Goal: Task Accomplishment & Management: Manage account settings

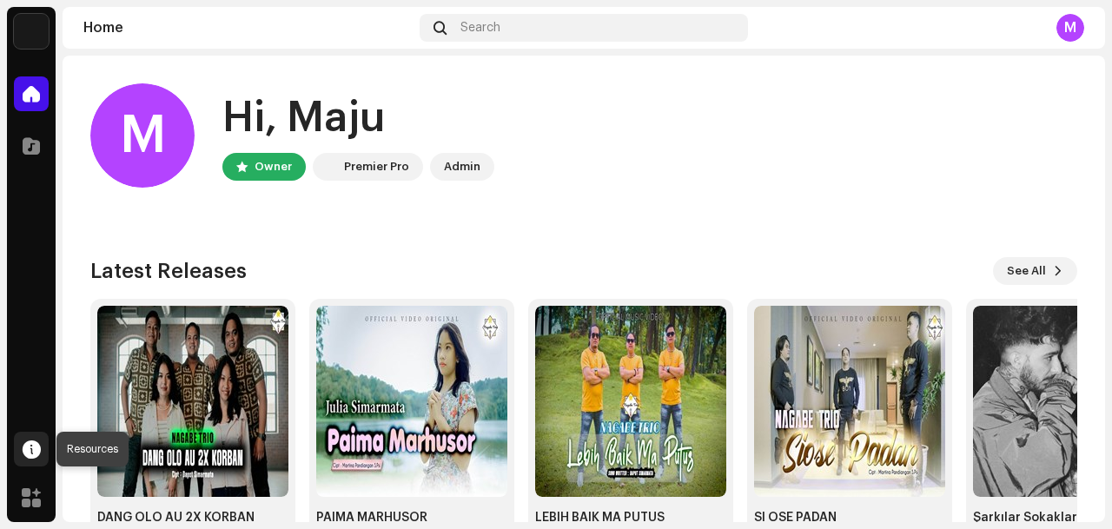
click at [42, 465] on div at bounding box center [31, 449] width 35 height 35
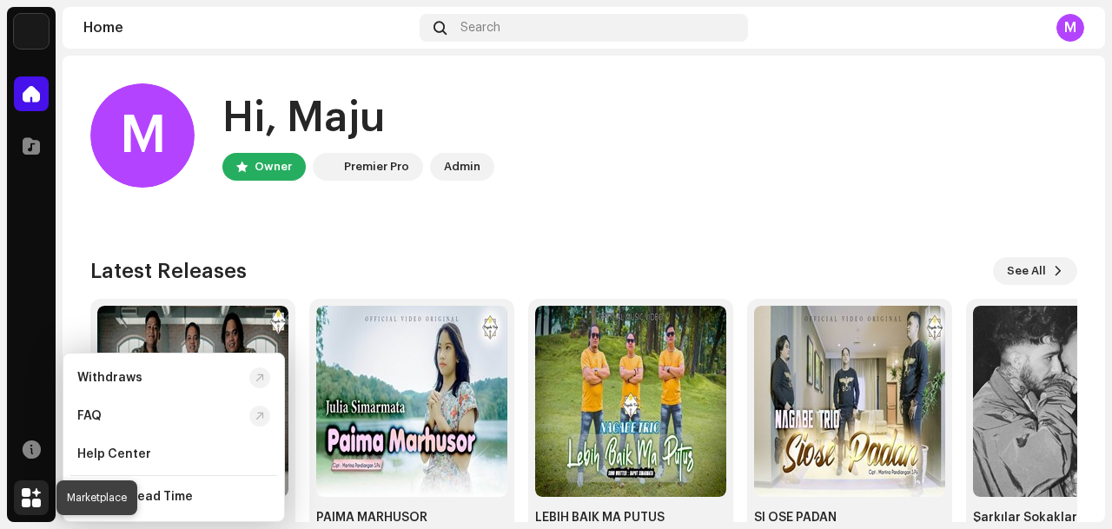
click at [33, 493] on span at bounding box center [31, 498] width 19 height 14
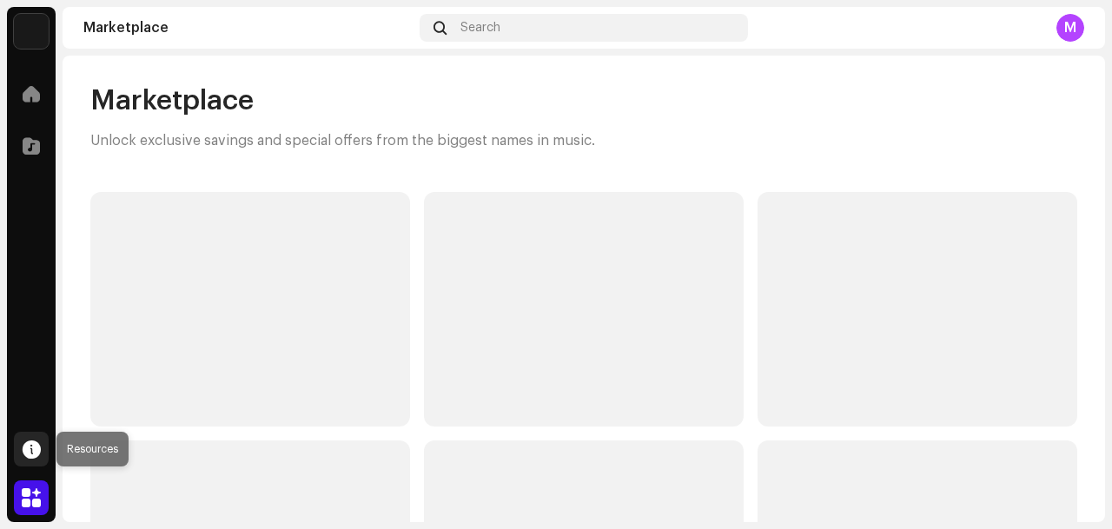
click at [34, 444] on span at bounding box center [32, 449] width 18 height 14
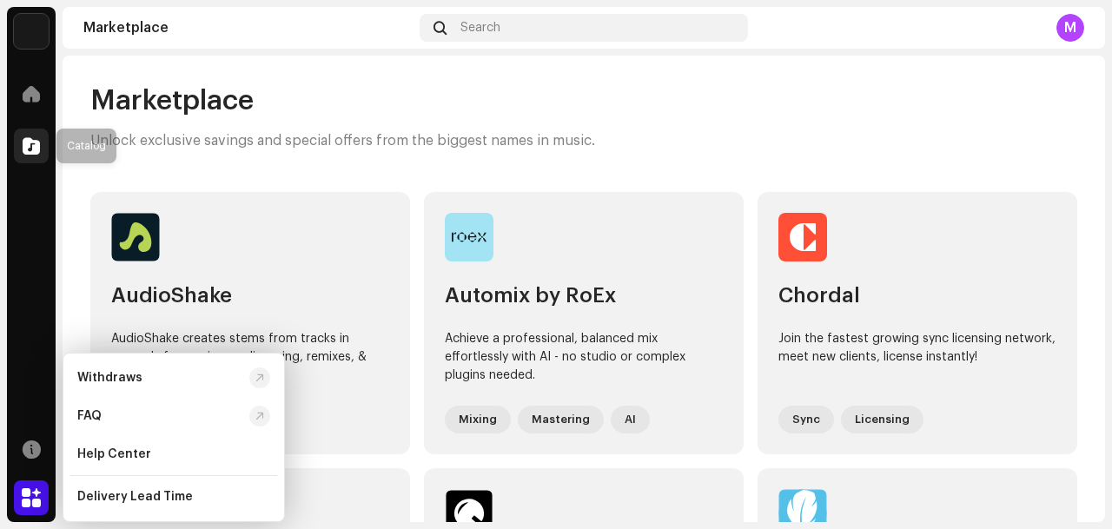
click at [33, 156] on div at bounding box center [31, 146] width 35 height 35
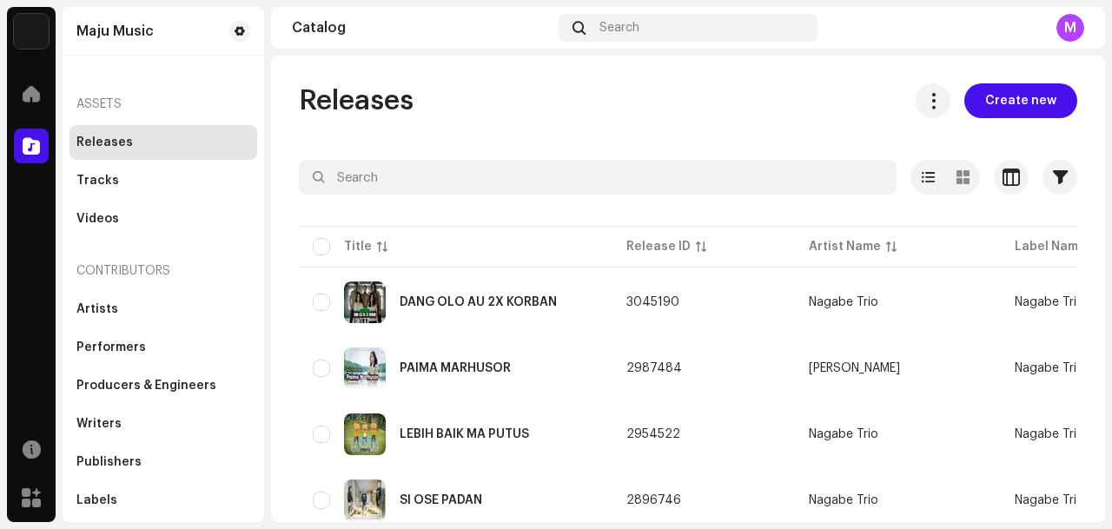
click at [1059, 32] on div "M" at bounding box center [1070, 28] width 28 height 28
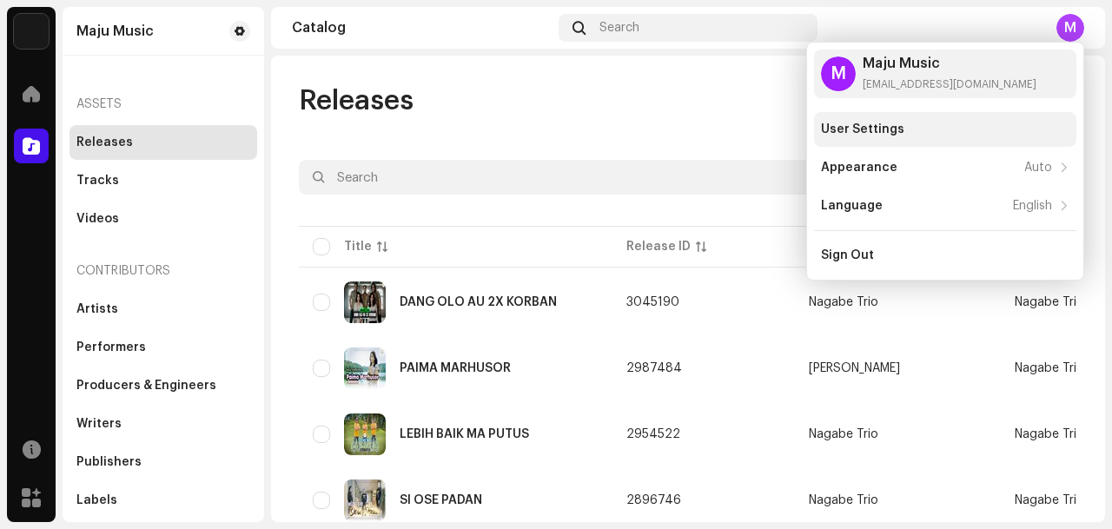
click at [963, 129] on div "User Settings" at bounding box center [945, 129] width 248 height 14
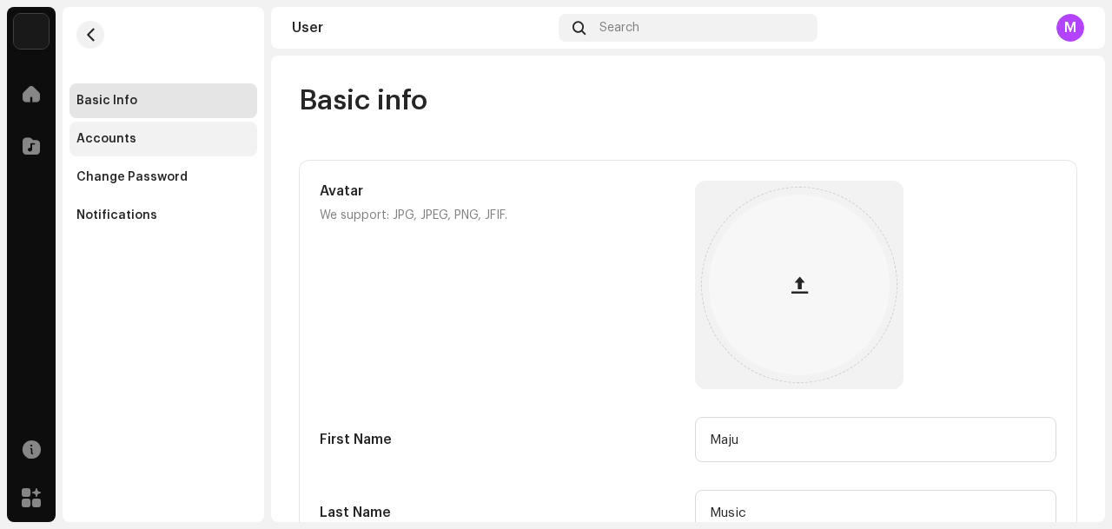
click at [124, 131] on div "Accounts" at bounding box center [163, 139] width 188 height 35
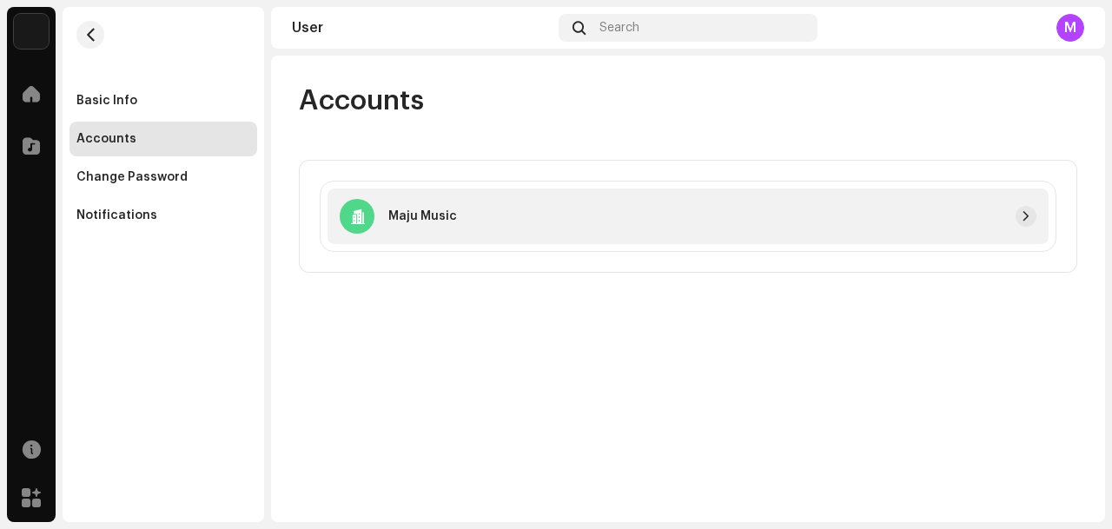
click at [715, 233] on div "Maju Music" at bounding box center [688, 217] width 721 height 56
click at [415, 226] on div "Maju Music" at bounding box center [398, 216] width 117 height 35
click at [1018, 213] on button "button" at bounding box center [1026, 216] width 21 height 21
click at [137, 171] on div "Change Password" at bounding box center [131, 177] width 111 height 14
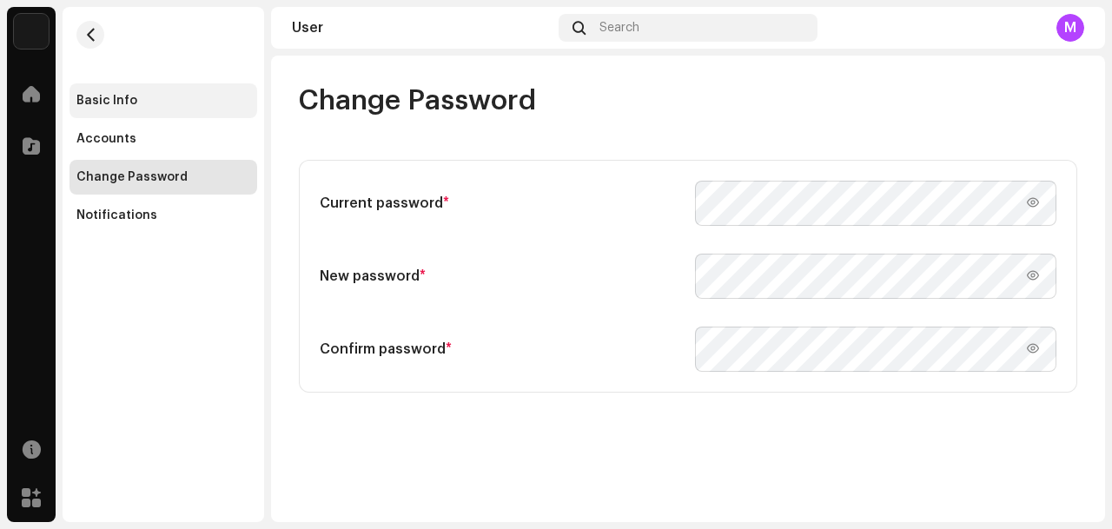
click at [130, 105] on div "Basic Info" at bounding box center [106, 101] width 61 height 14
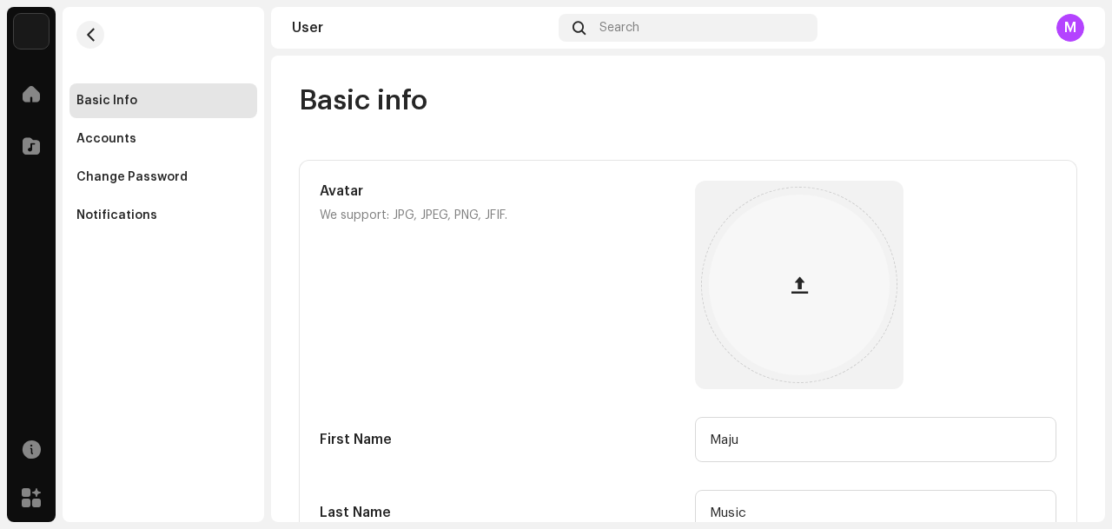
click at [1073, 36] on div "M" at bounding box center [1070, 28] width 28 height 28
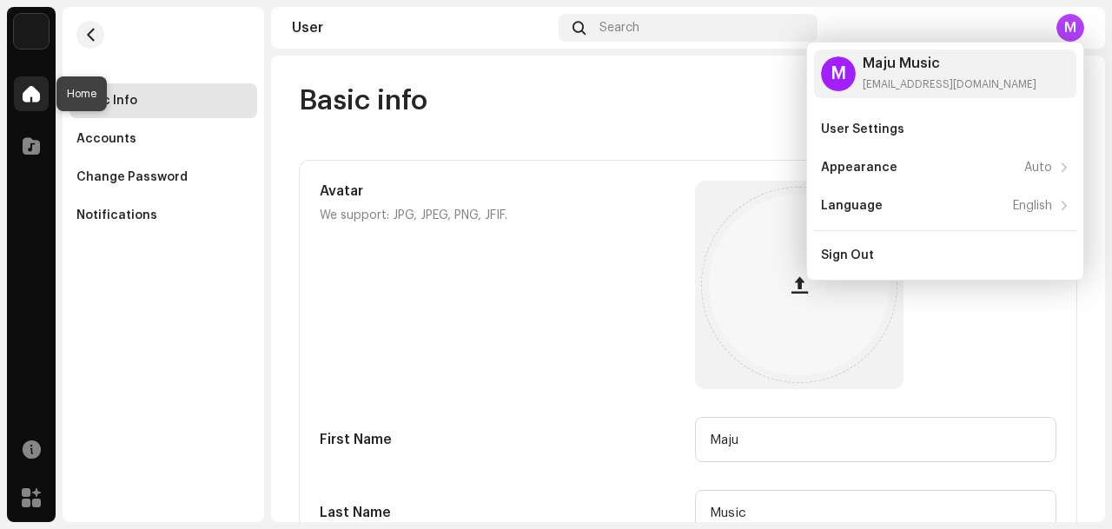
click at [19, 88] on div at bounding box center [31, 93] width 35 height 35
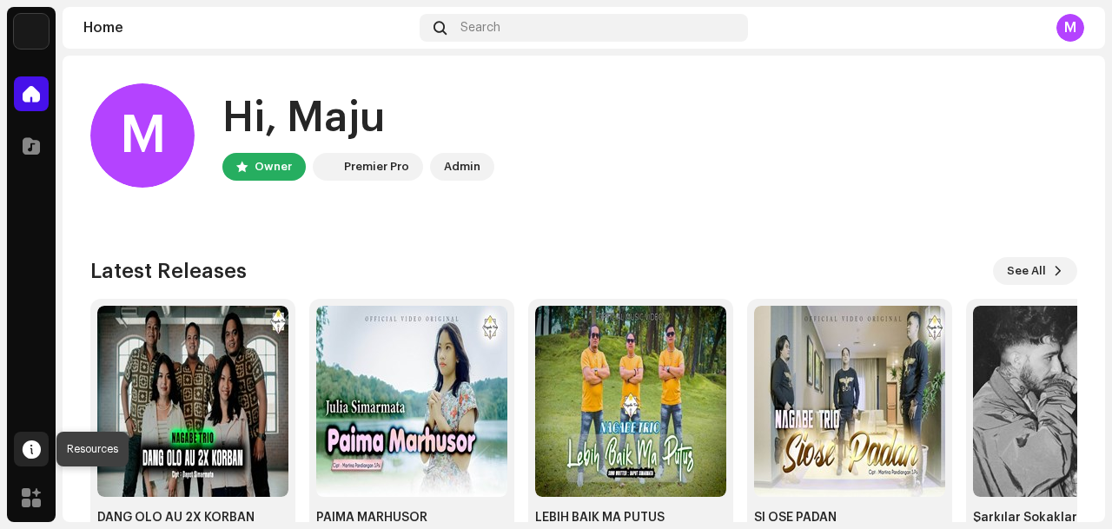
click at [36, 451] on span at bounding box center [32, 449] width 18 height 14
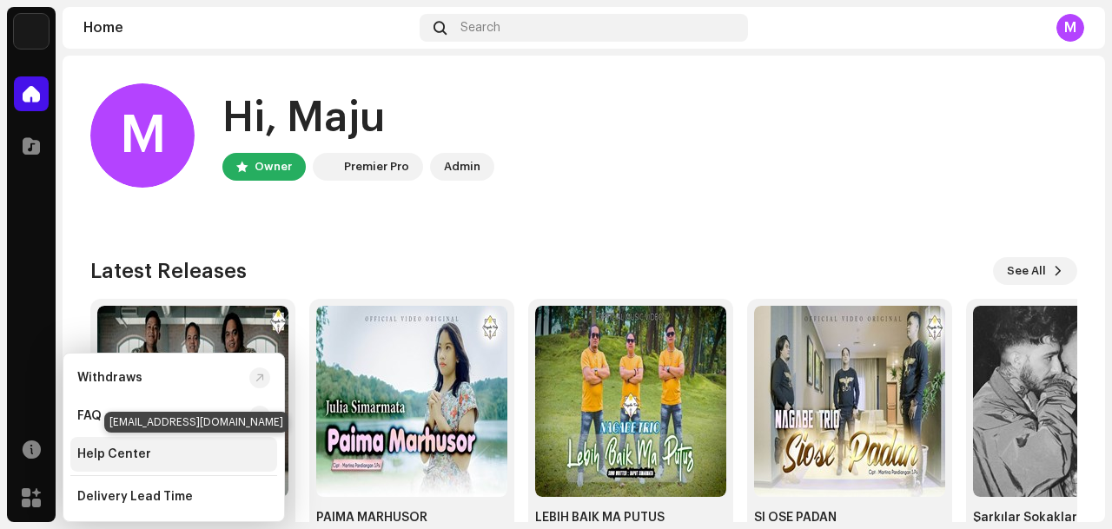
click at [134, 449] on div "Help Center" at bounding box center [114, 454] width 74 height 14
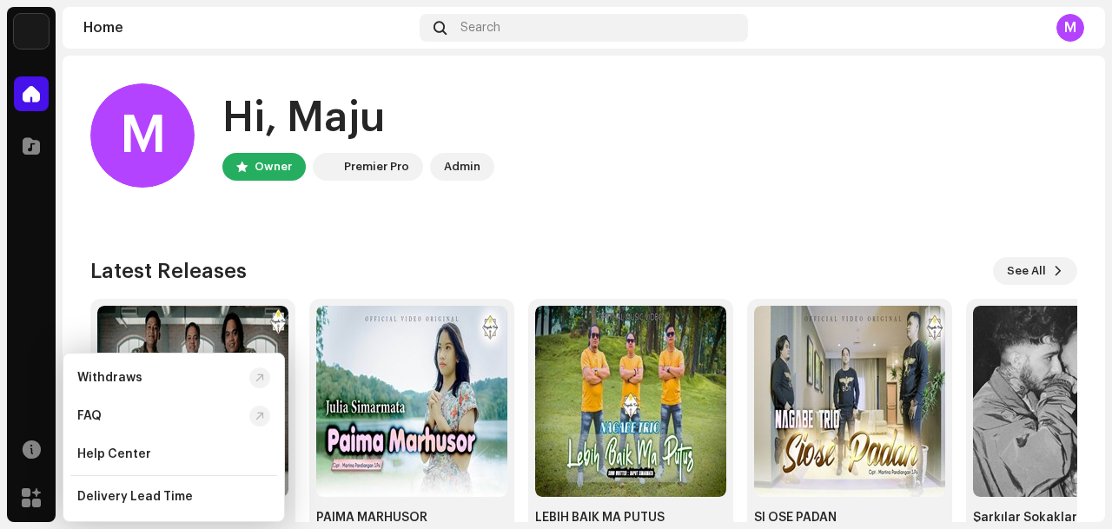
click at [35, 42] on img at bounding box center [31, 31] width 35 height 35
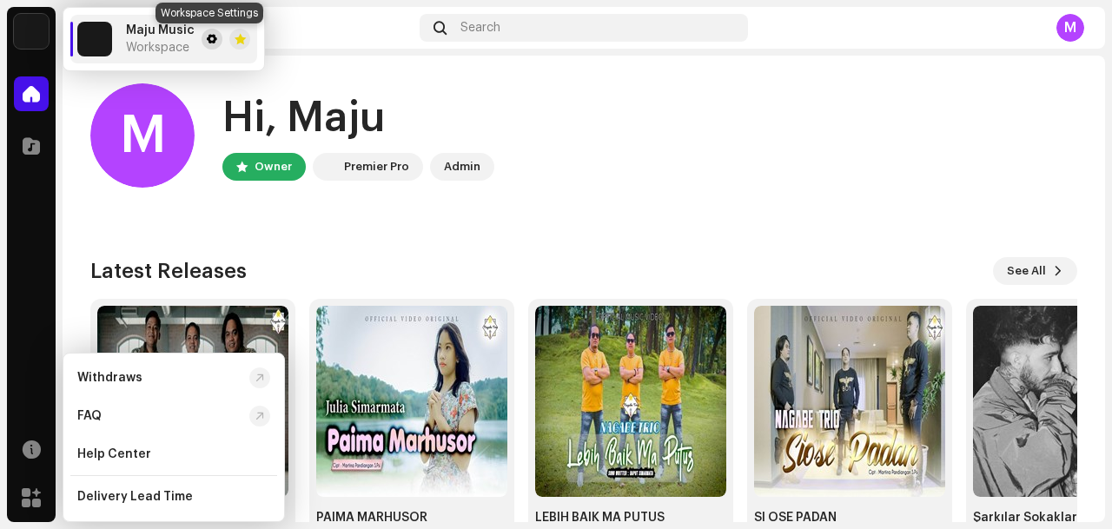
click at [207, 39] on span at bounding box center [212, 39] width 10 height 14
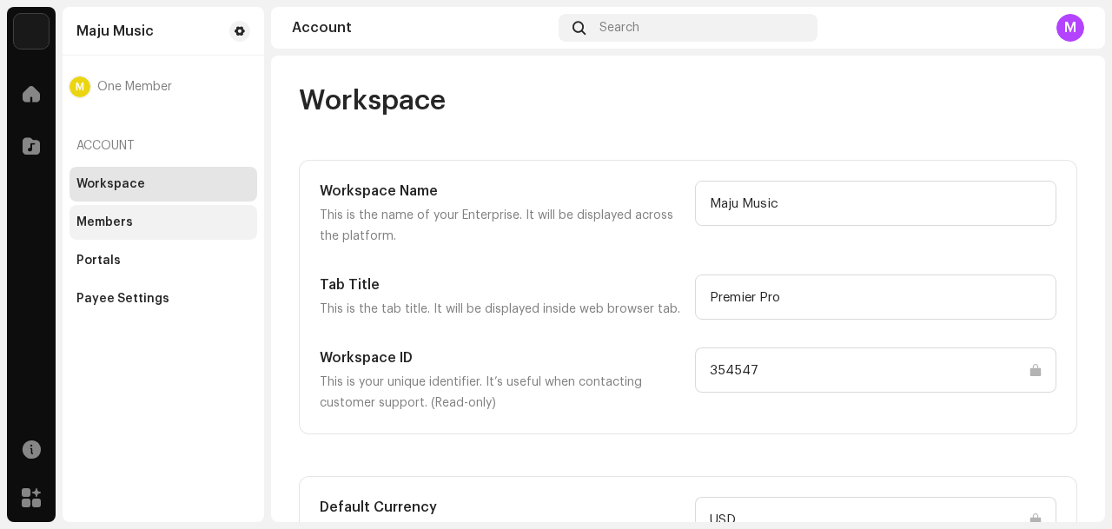
click at [153, 222] on div "Members" at bounding box center [163, 222] width 174 height 14
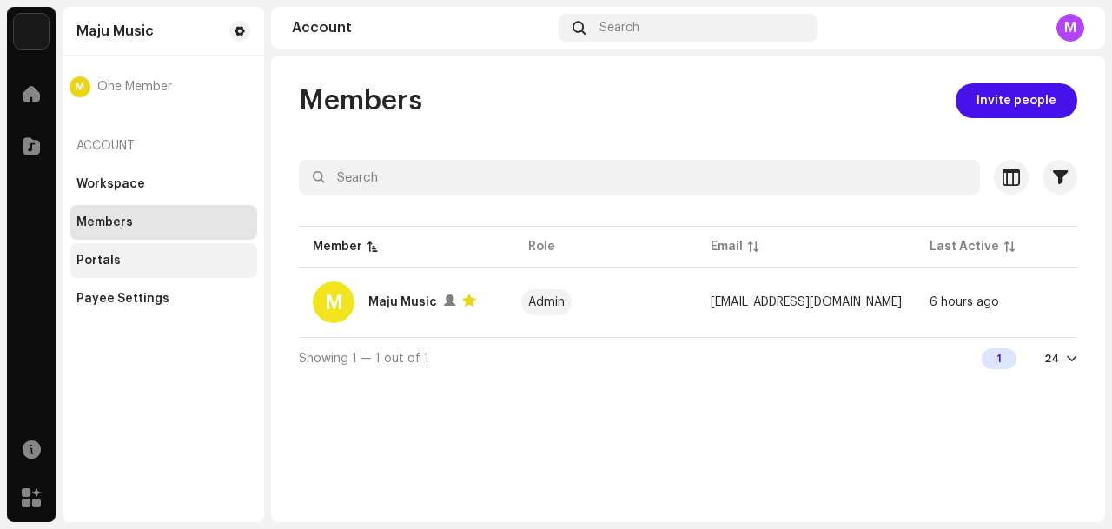
click at [150, 258] on div "Portals" at bounding box center [163, 261] width 174 height 14
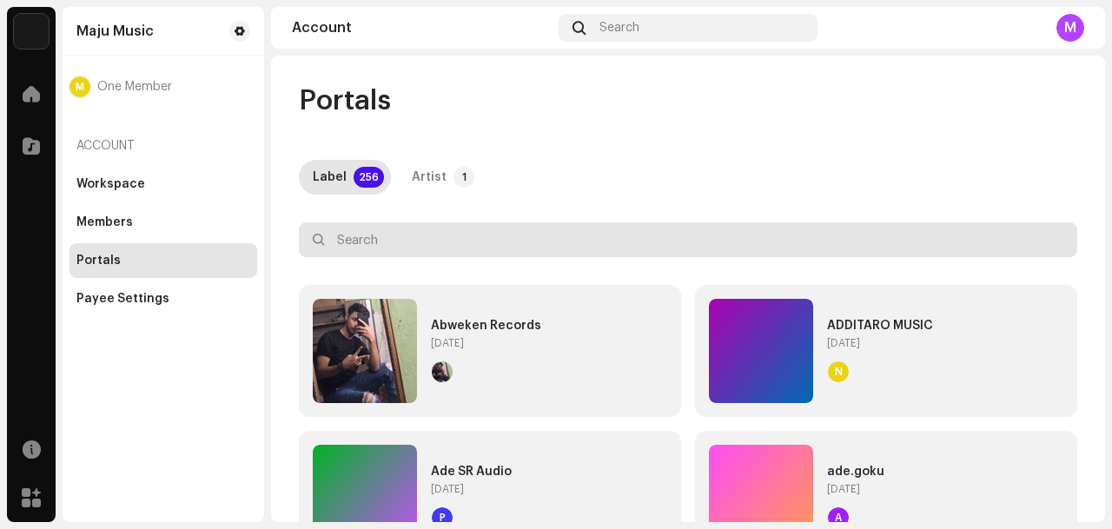
click at [405, 223] on input "text" at bounding box center [688, 239] width 778 height 35
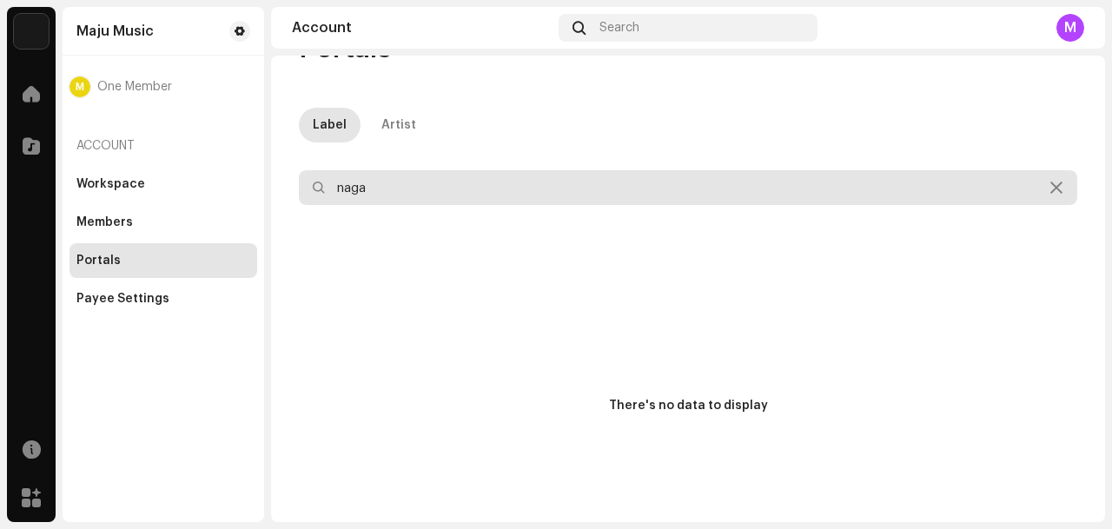
scroll to position [87, 0]
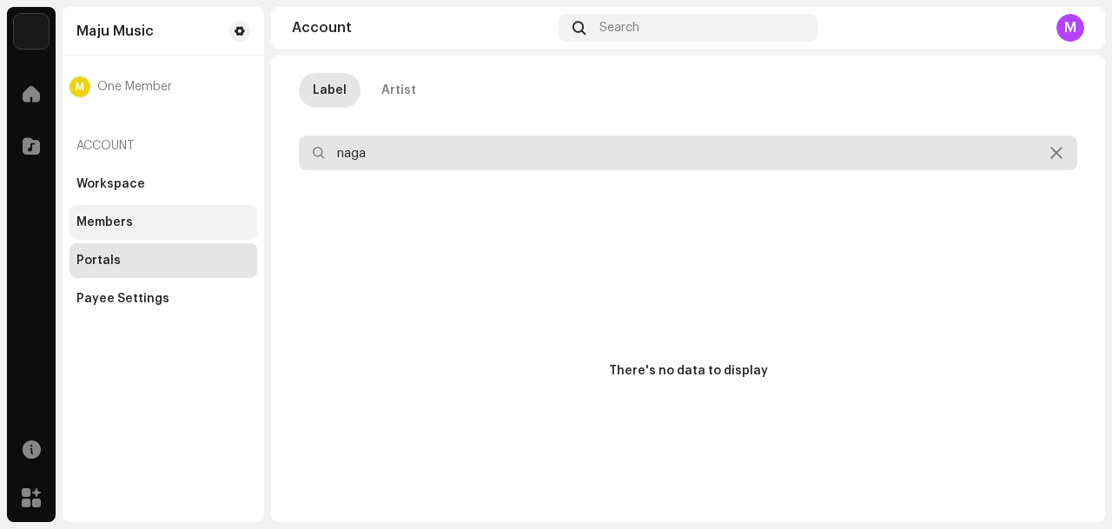
type input "naga"
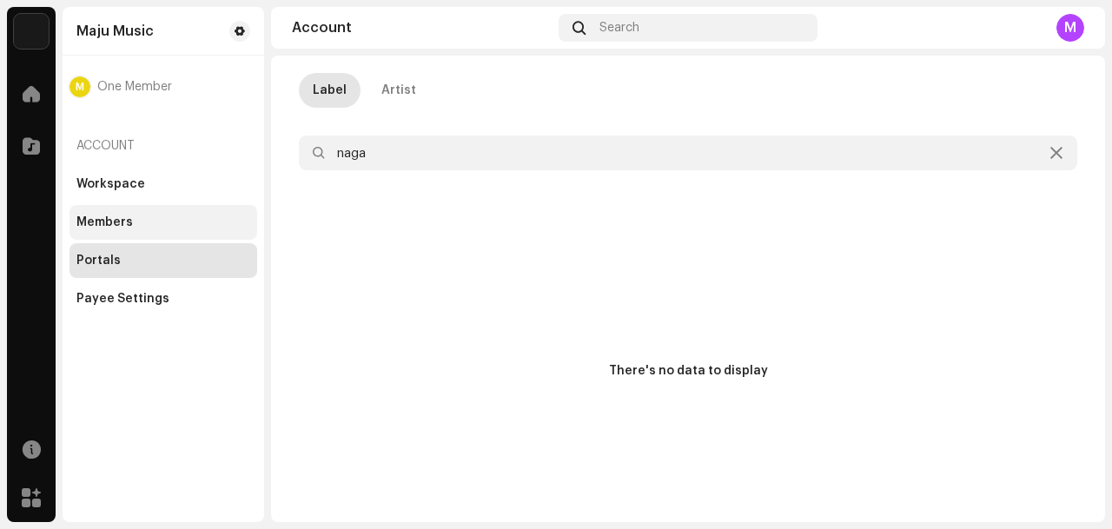
click at [116, 208] on div "Members" at bounding box center [163, 222] width 188 height 35
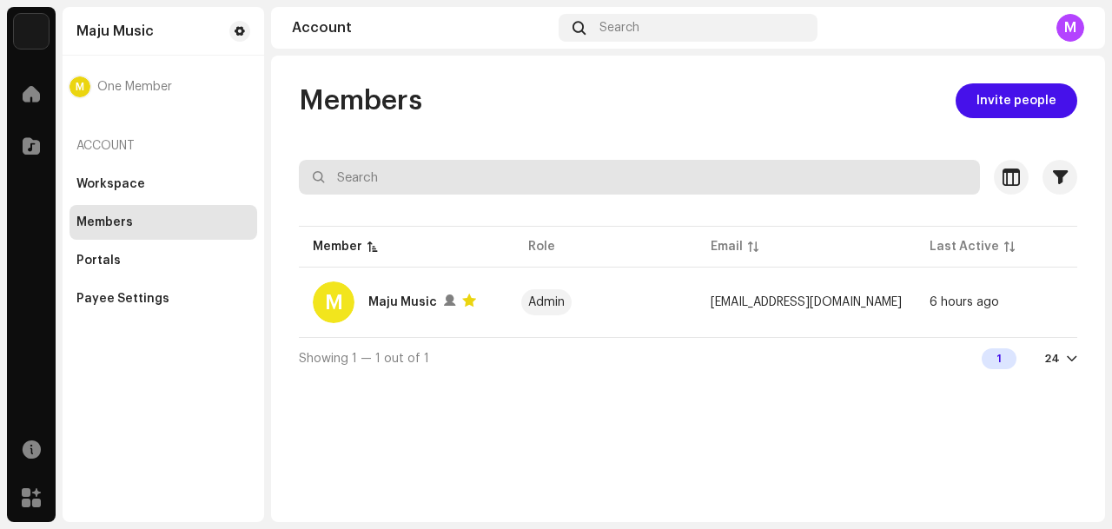
click at [393, 162] on input "text" at bounding box center [639, 177] width 681 height 35
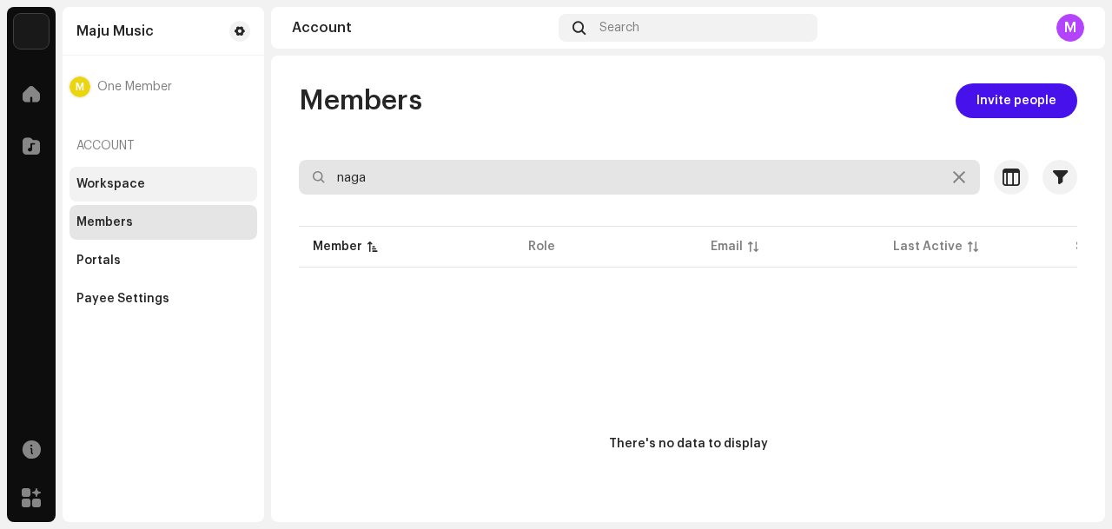
type input "naga"
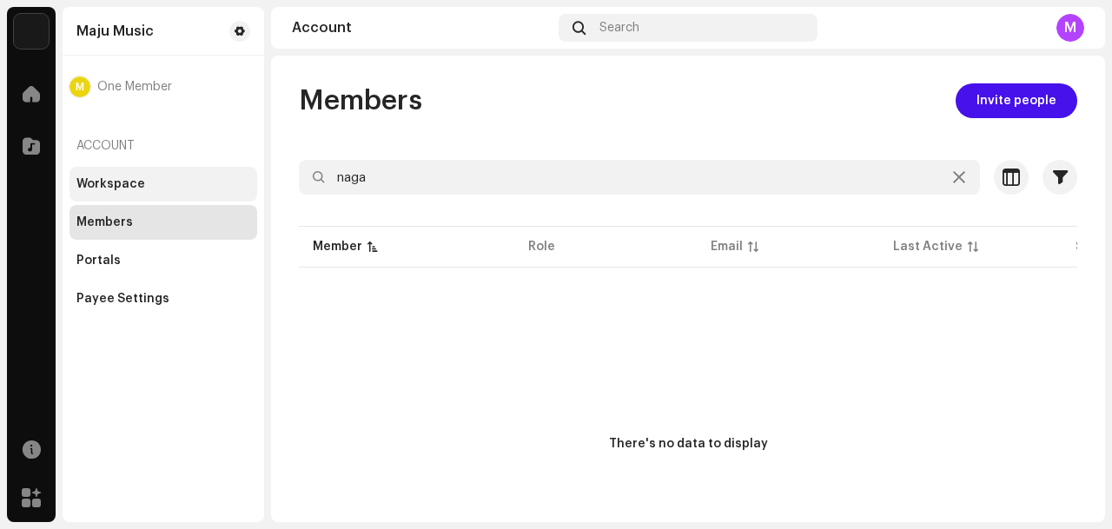
click at [156, 177] on div "Workspace" at bounding box center [163, 184] width 174 height 14
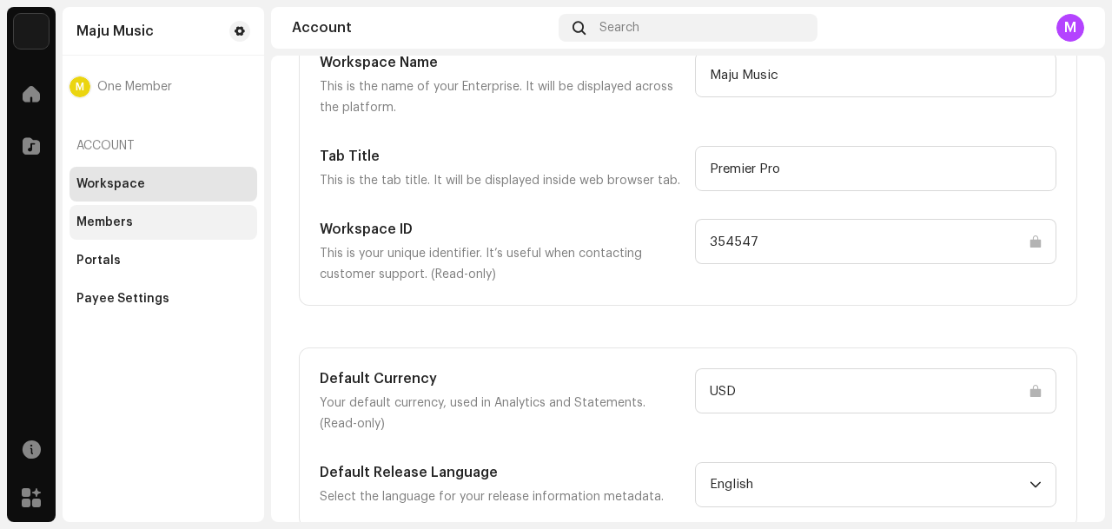
scroll to position [133, 0]
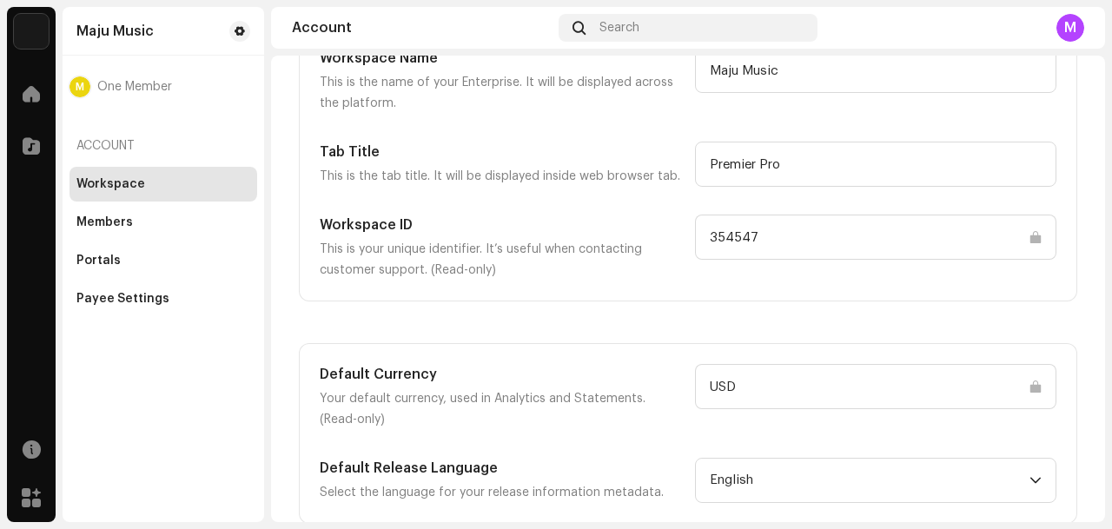
click at [41, 21] on img at bounding box center [31, 31] width 35 height 35
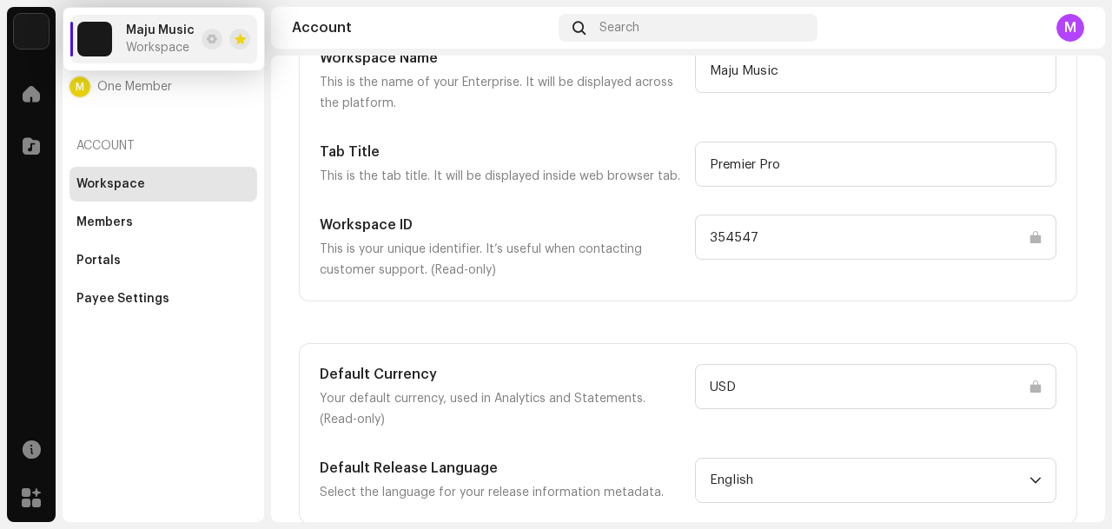
drag, startPoint x: 169, startPoint y: 116, endPoint x: 217, endPoint y: 70, distance: 67.0
click at [169, 116] on div "M One Member Account Workspace Members Portals Payee Settings" at bounding box center [163, 199] width 188 height 233
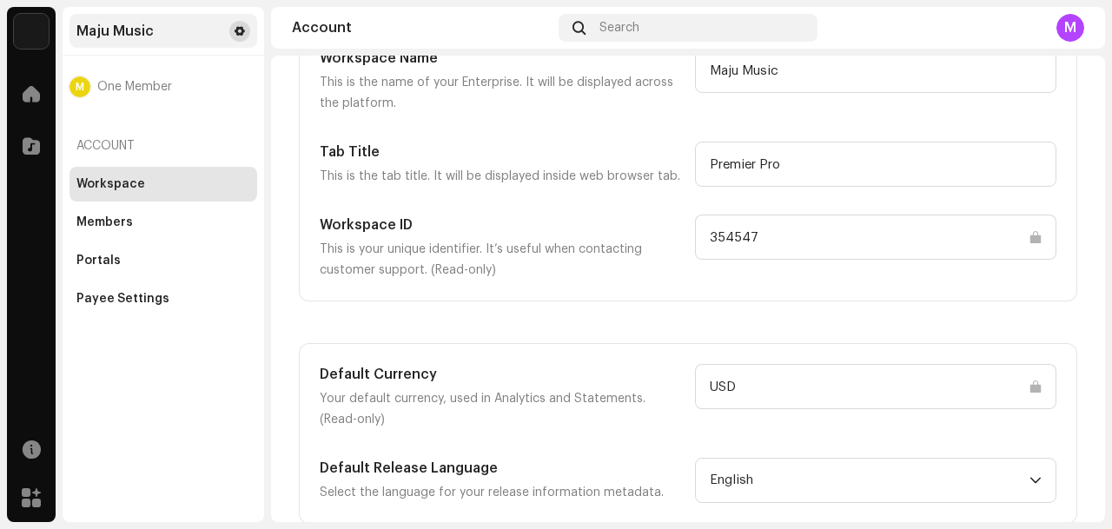
click at [238, 30] on span at bounding box center [240, 31] width 10 height 14
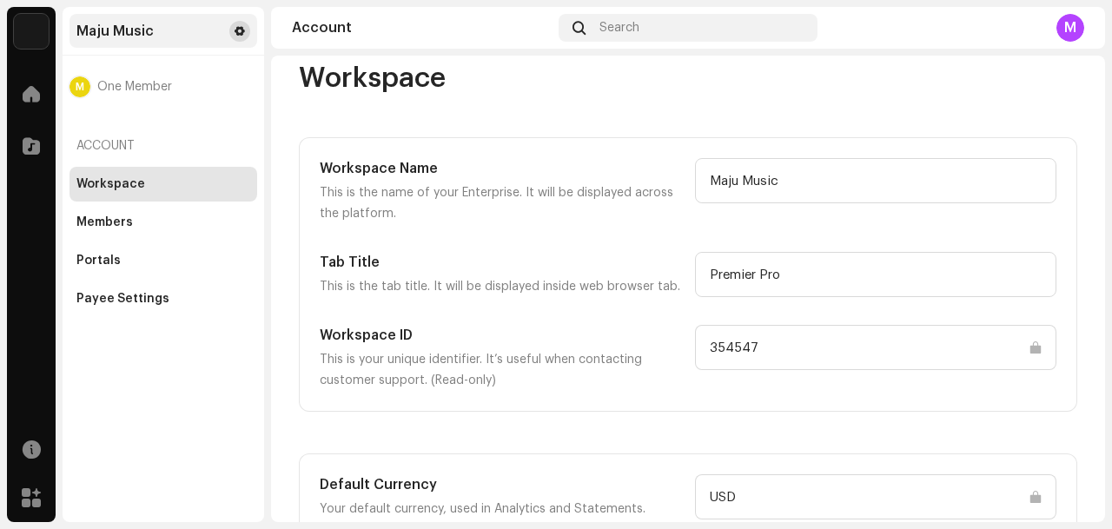
scroll to position [0, 0]
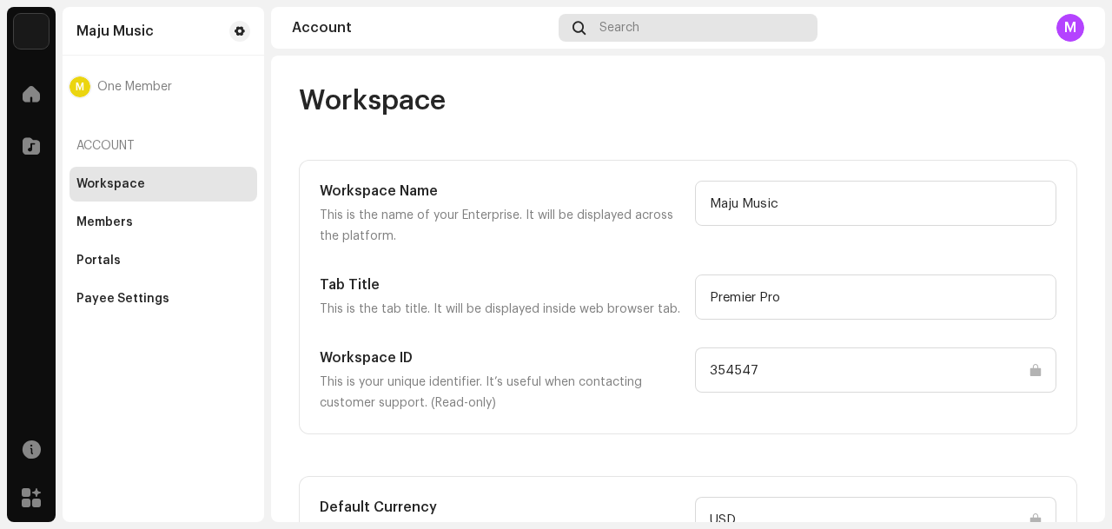
click at [718, 23] on div "Search" at bounding box center [689, 28] width 260 height 28
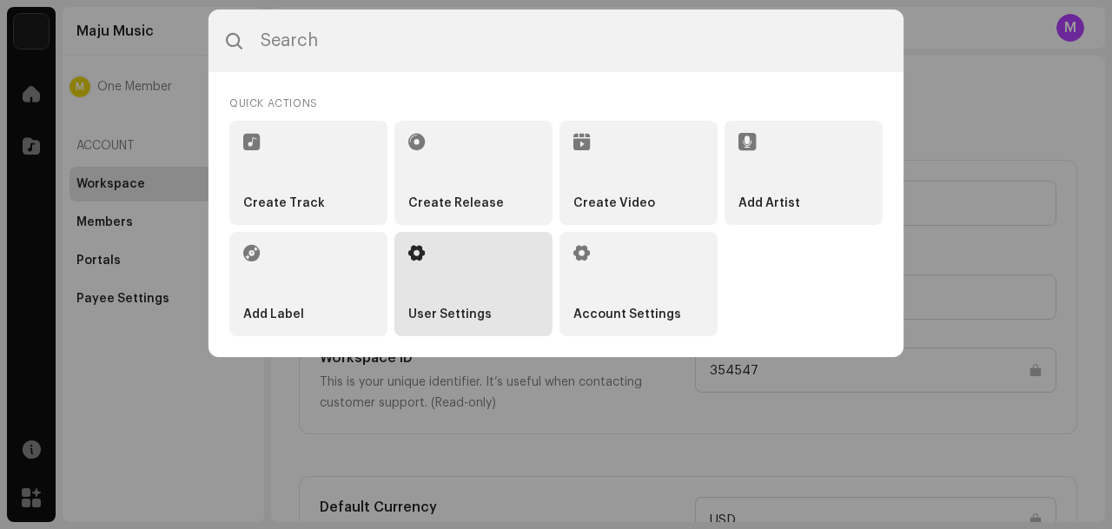
click at [459, 301] on li "User Settings" at bounding box center [473, 284] width 158 height 104
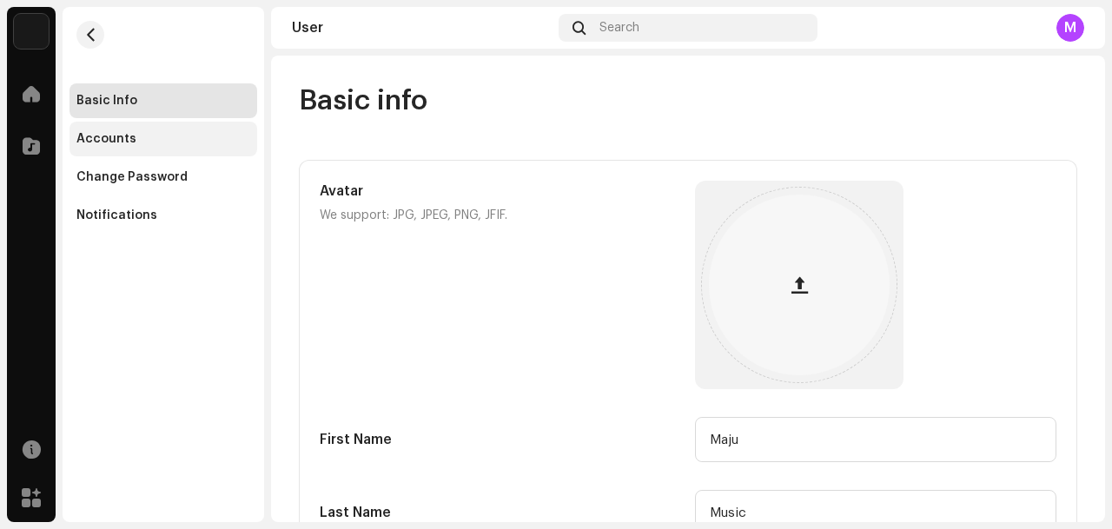
click at [131, 134] on div "Accounts" at bounding box center [106, 139] width 60 height 14
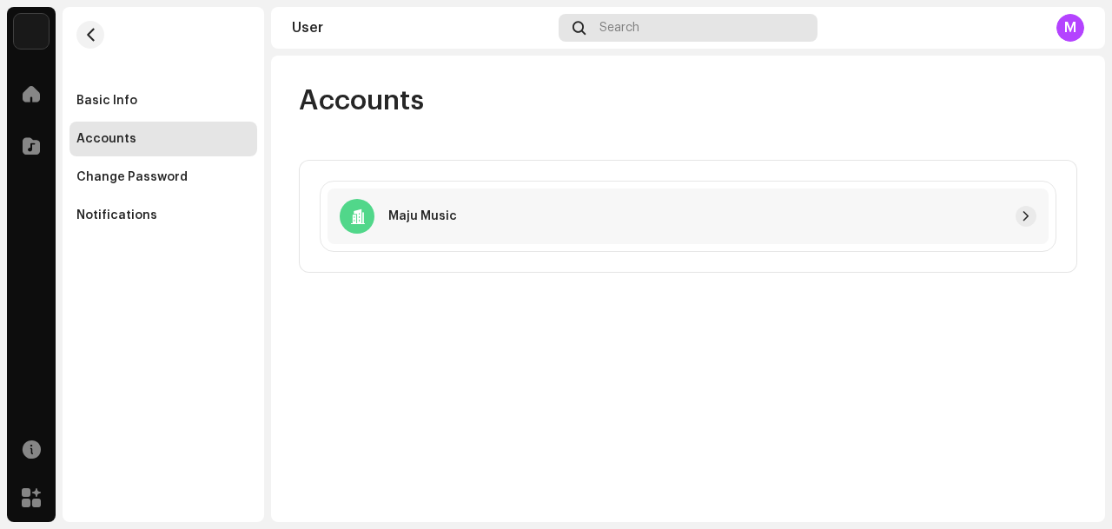
click at [608, 24] on span "Search" at bounding box center [619, 28] width 40 height 14
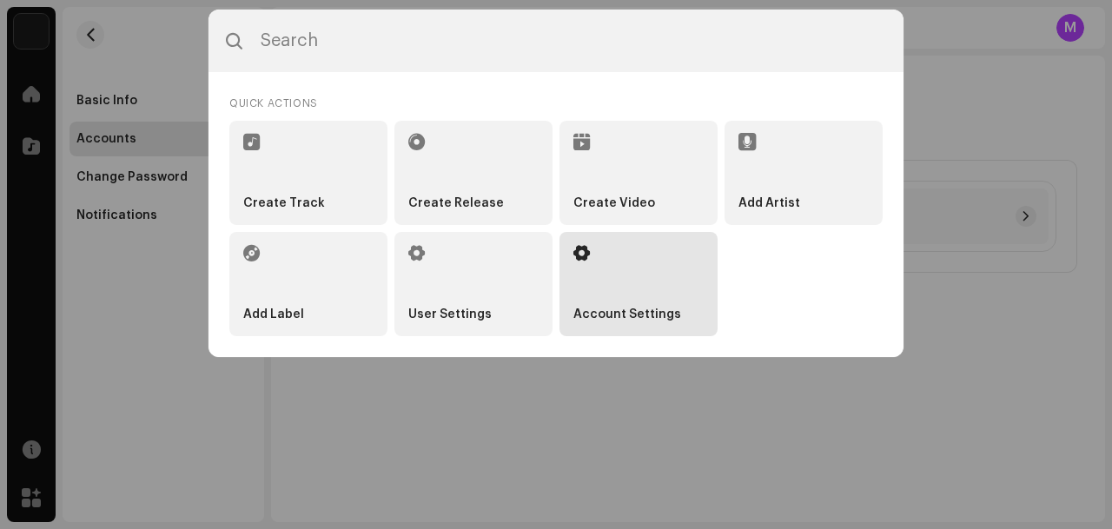
click at [647, 268] on li "Account Settings" at bounding box center [638, 284] width 158 height 104
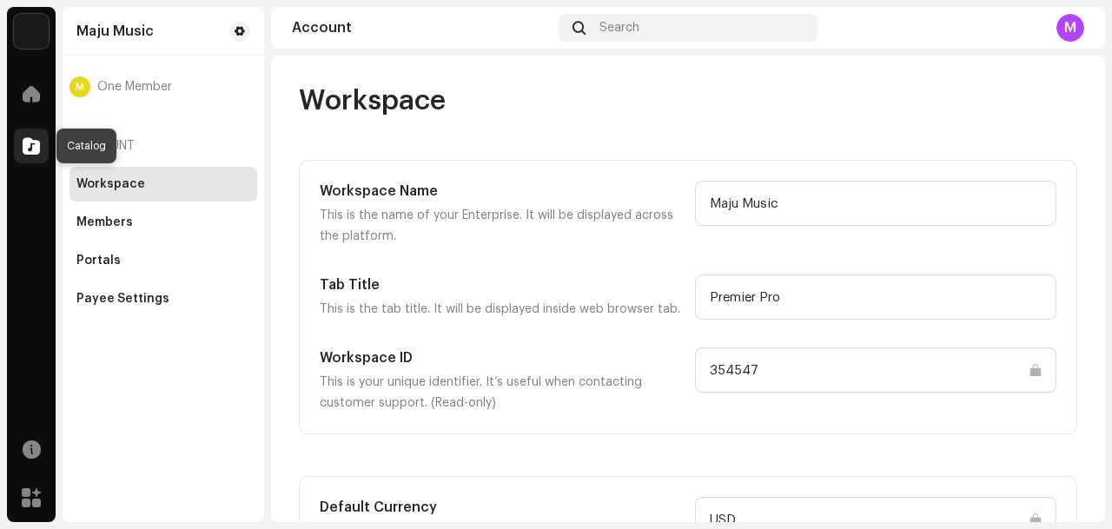
click at [38, 142] on span at bounding box center [31, 146] width 17 height 14
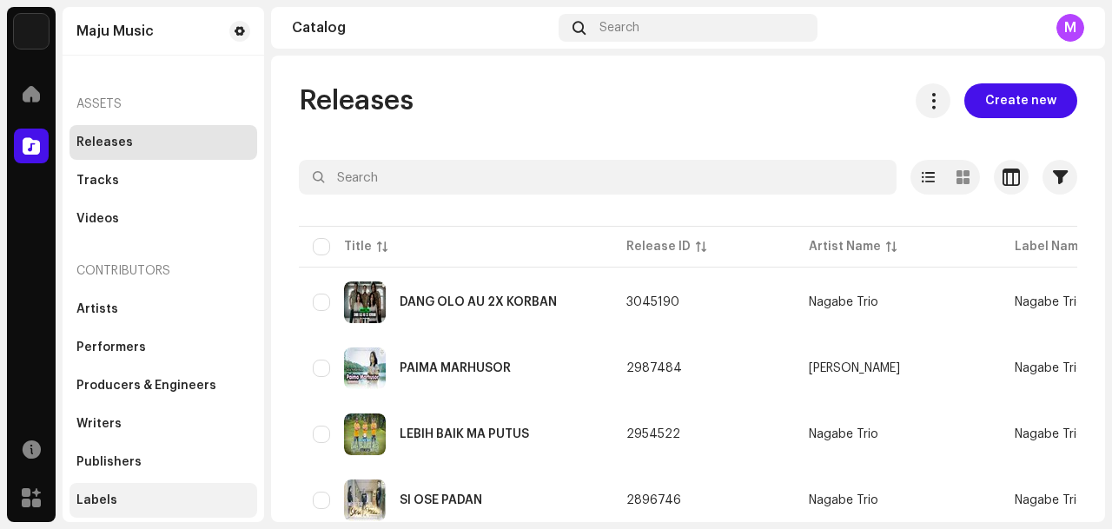
click at [108, 502] on div "Labels" at bounding box center [96, 500] width 41 height 14
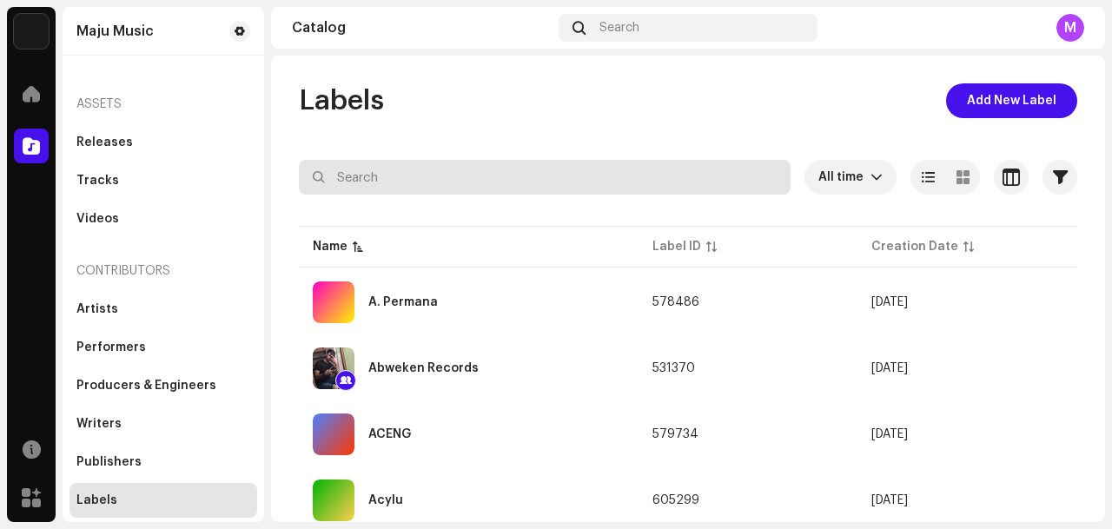
click at [487, 168] on input "text" at bounding box center [545, 177] width 492 height 35
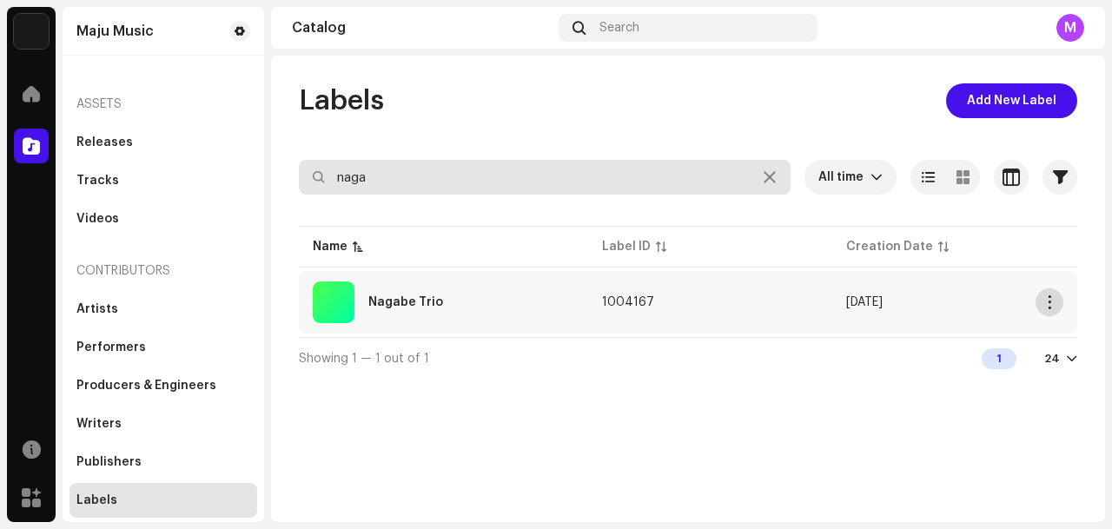
type input "naga"
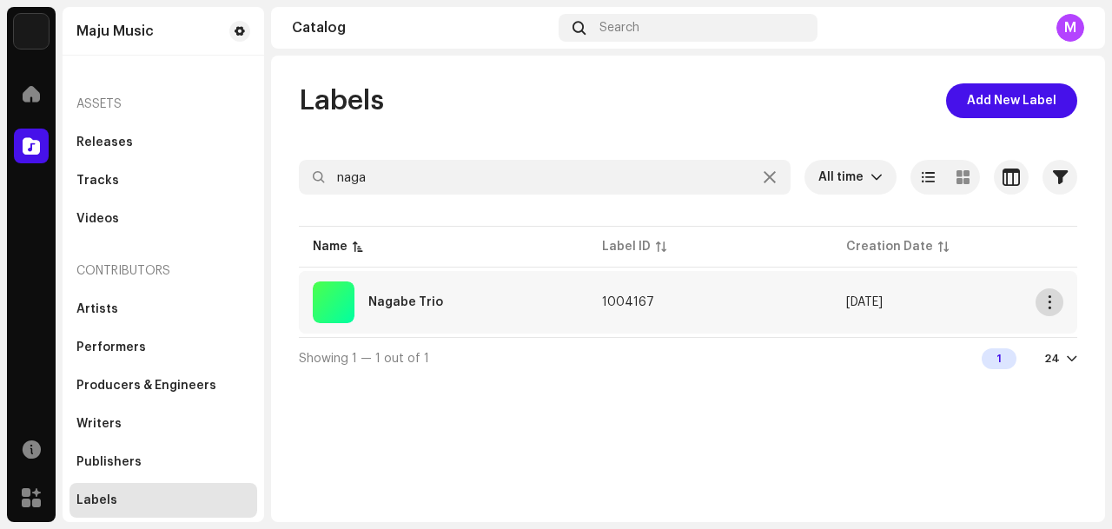
click at [1045, 297] on span "button" at bounding box center [1049, 302] width 13 height 14
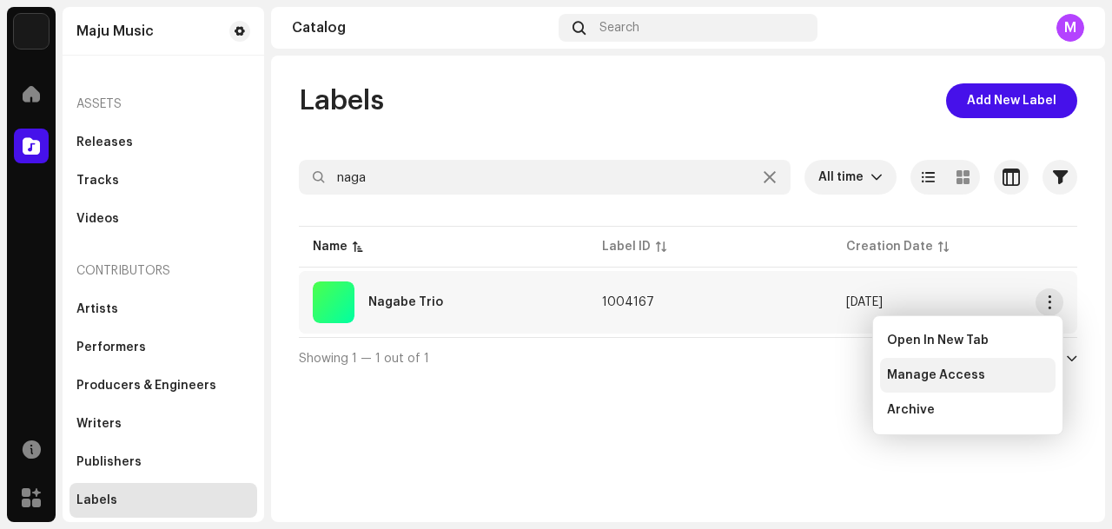
click at [986, 371] on div "Manage Access" at bounding box center [968, 375] width 162 height 14
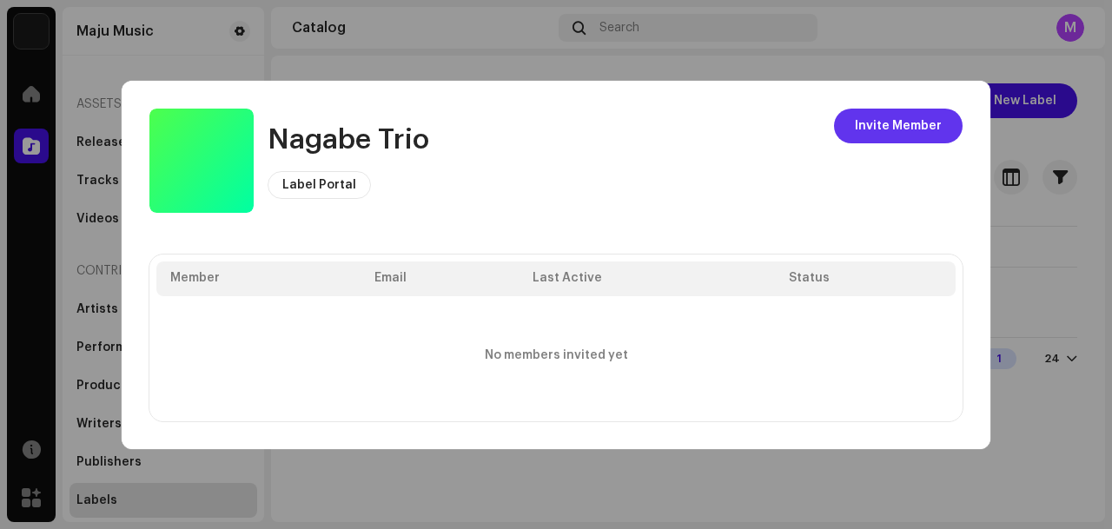
click at [907, 133] on span "Invite Member" at bounding box center [898, 126] width 87 height 35
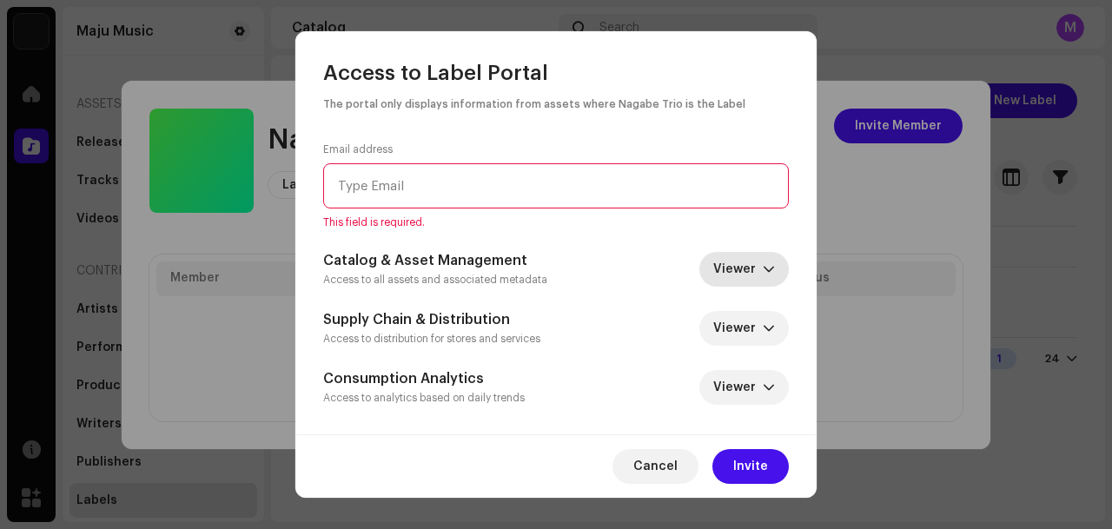
click at [733, 254] on span "Viewer" at bounding box center [738, 269] width 50 height 35
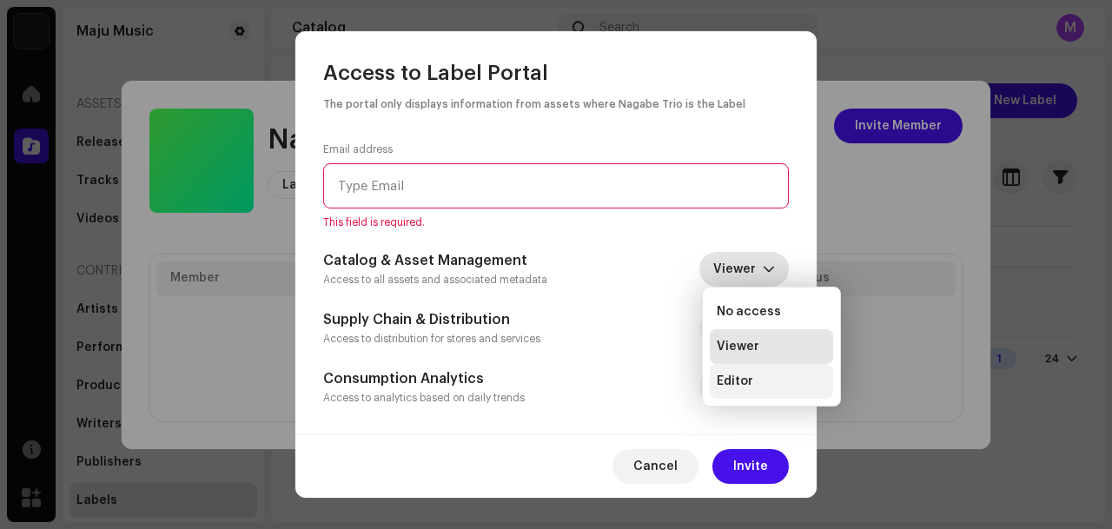
click at [767, 381] on li "Editor" at bounding box center [771, 381] width 123 height 35
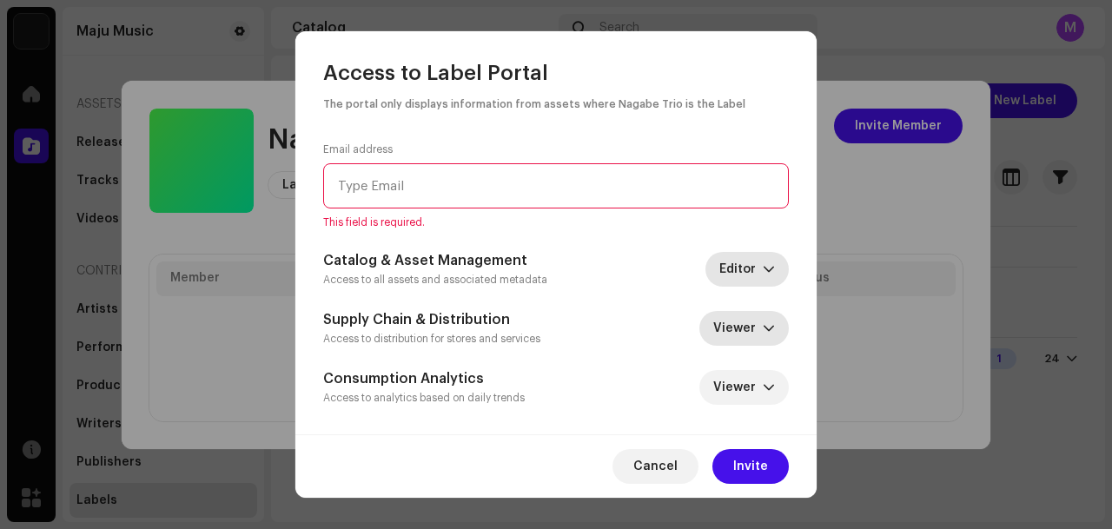
click at [746, 325] on span "Viewer" at bounding box center [738, 328] width 50 height 35
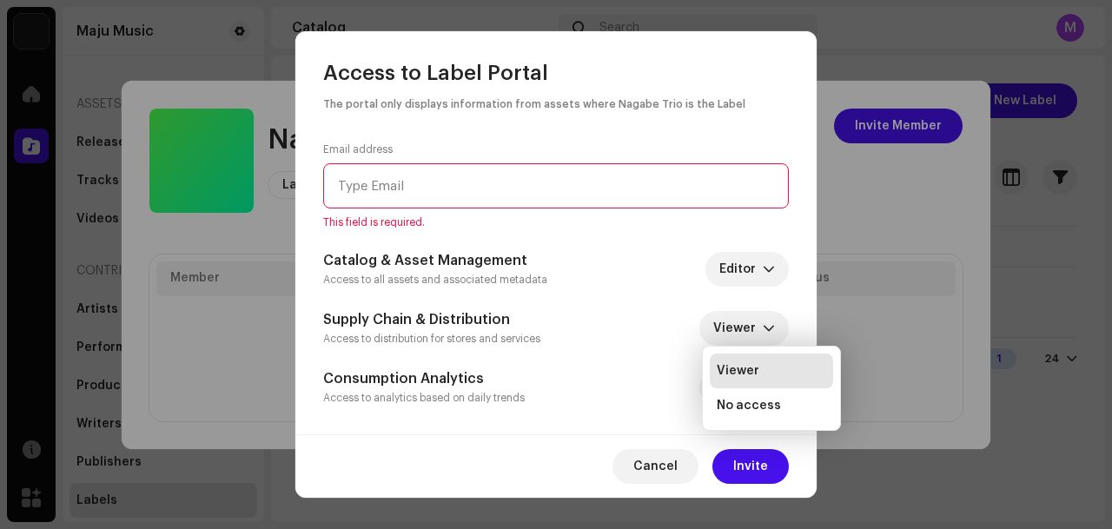
click at [652, 215] on span "This field is required." at bounding box center [556, 222] width 466 height 14
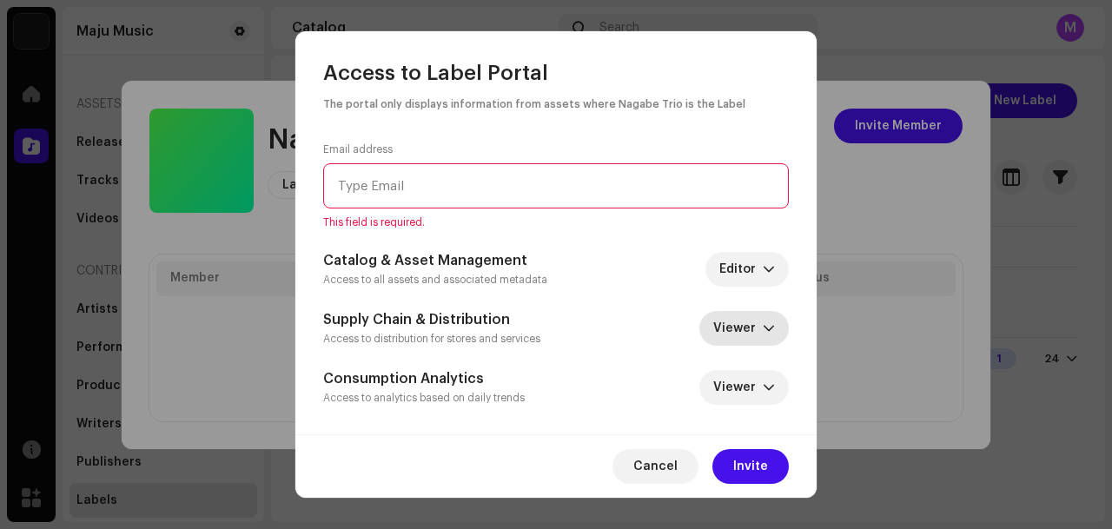
click at [735, 328] on span "Viewer" at bounding box center [738, 328] width 50 height 35
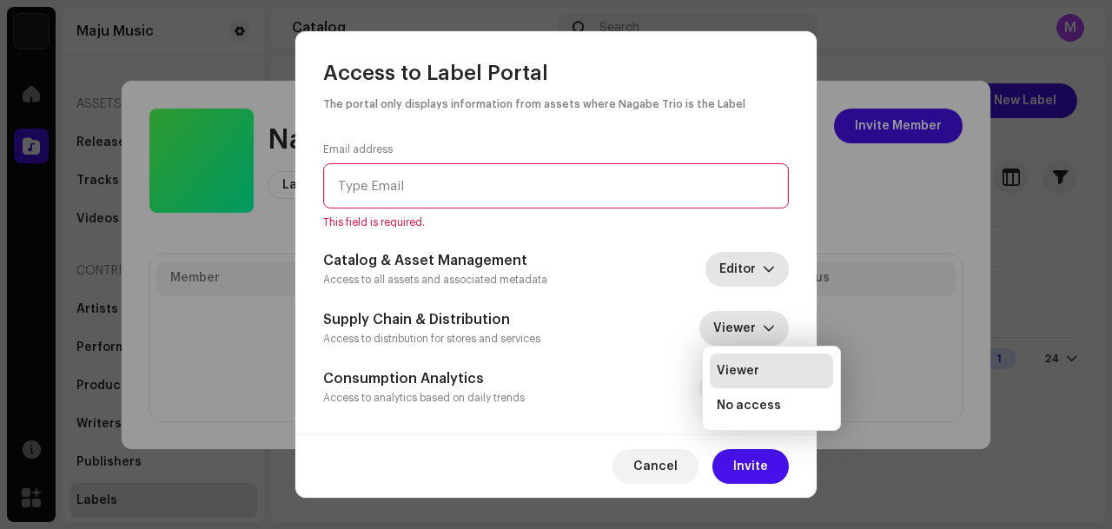
click at [744, 271] on span "Editor" at bounding box center [740, 269] width 43 height 35
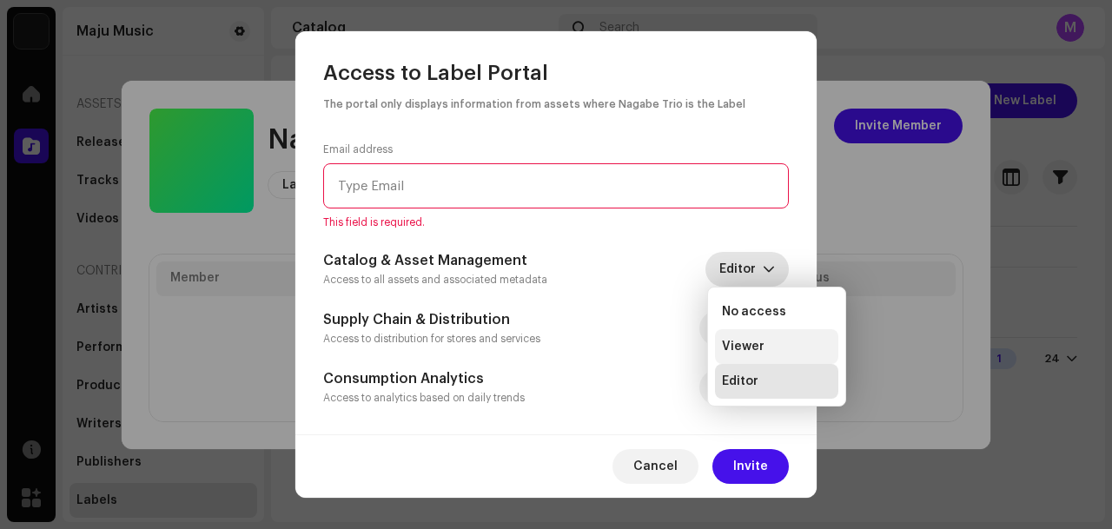
click at [747, 351] on span "Viewer" at bounding box center [743, 346] width 43 height 17
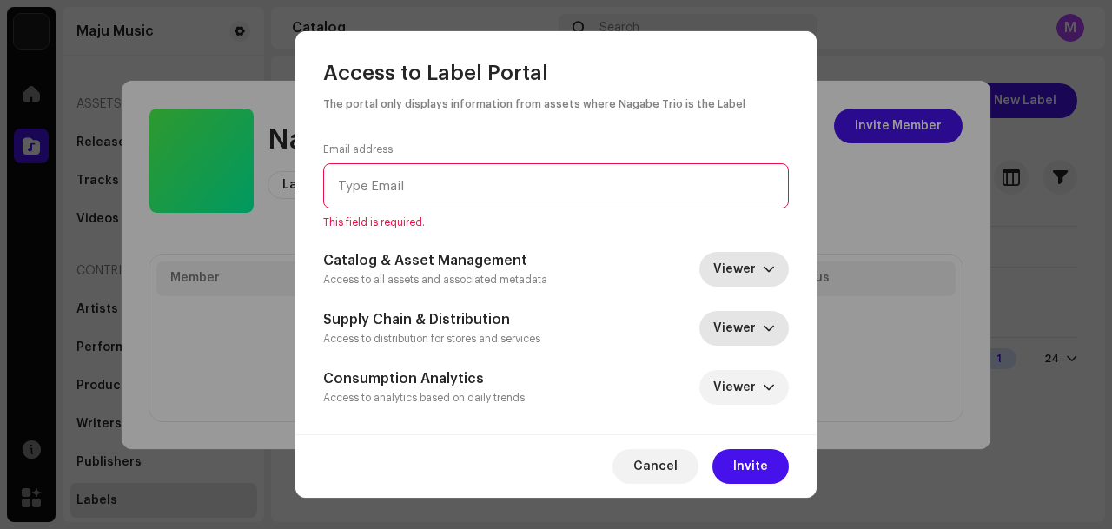
click at [743, 334] on span "Viewer" at bounding box center [738, 328] width 50 height 35
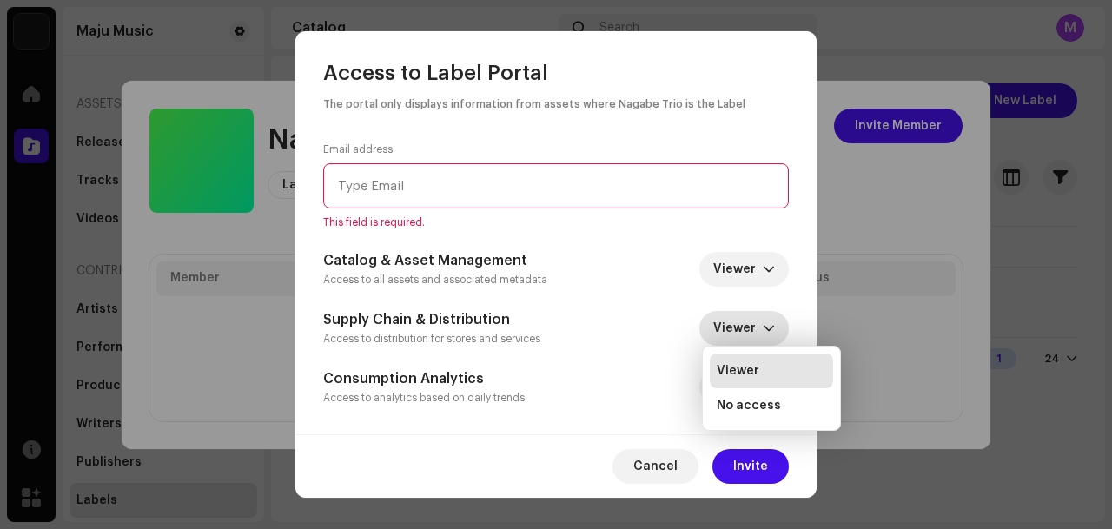
click at [669, 241] on div "Email address This field is required. Catalog & Asset Management Access to all …" at bounding box center [556, 274] width 466 height 264
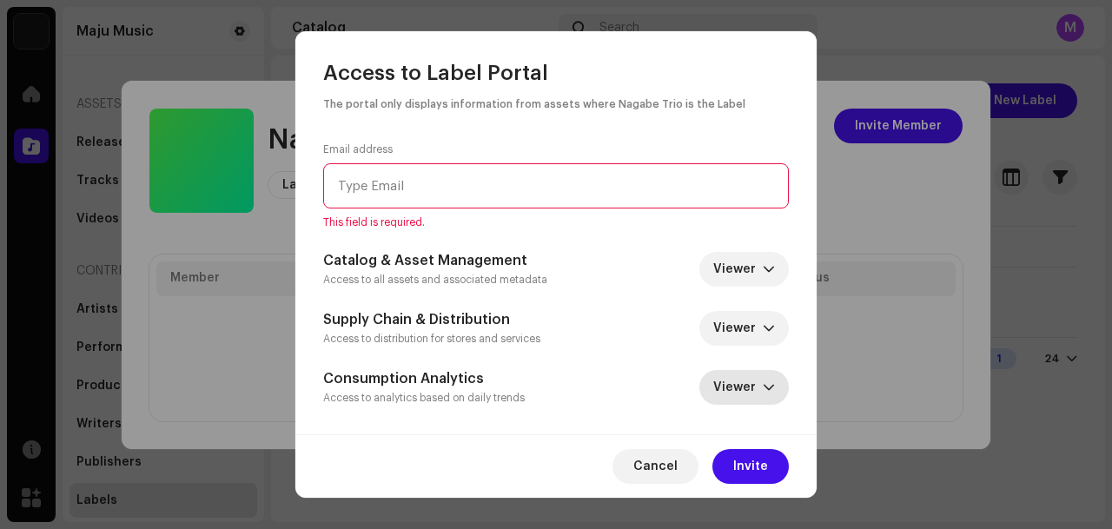
click at [732, 381] on span "Viewer" at bounding box center [738, 387] width 50 height 35
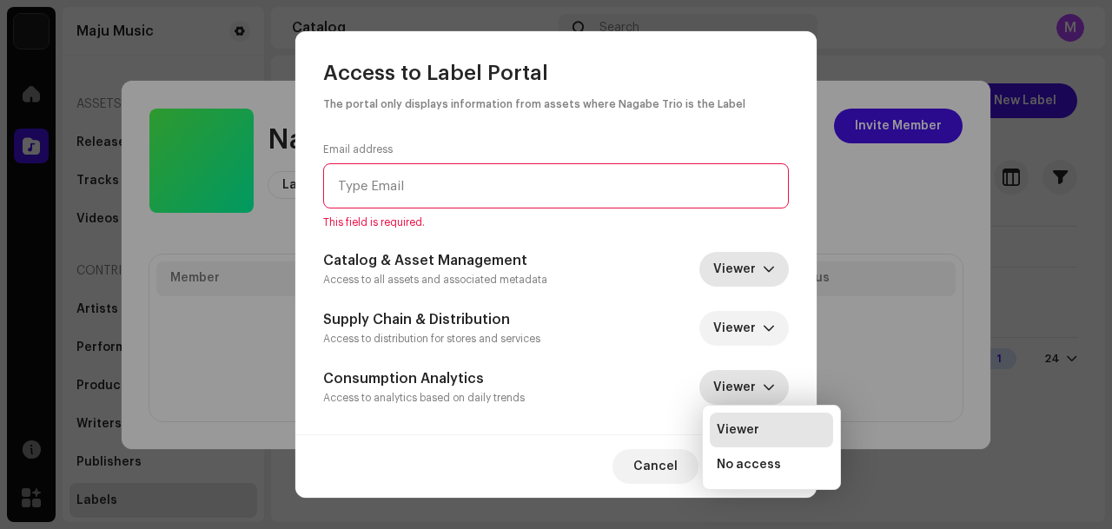
click at [758, 252] on span "Viewer" at bounding box center [738, 269] width 50 height 35
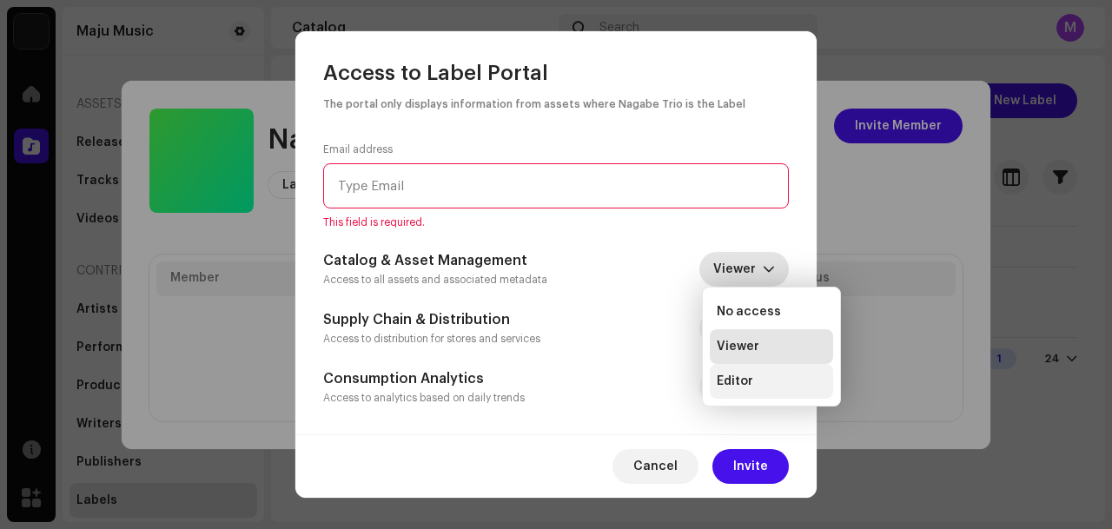
click at [744, 387] on span "Editor" at bounding box center [735, 381] width 36 height 17
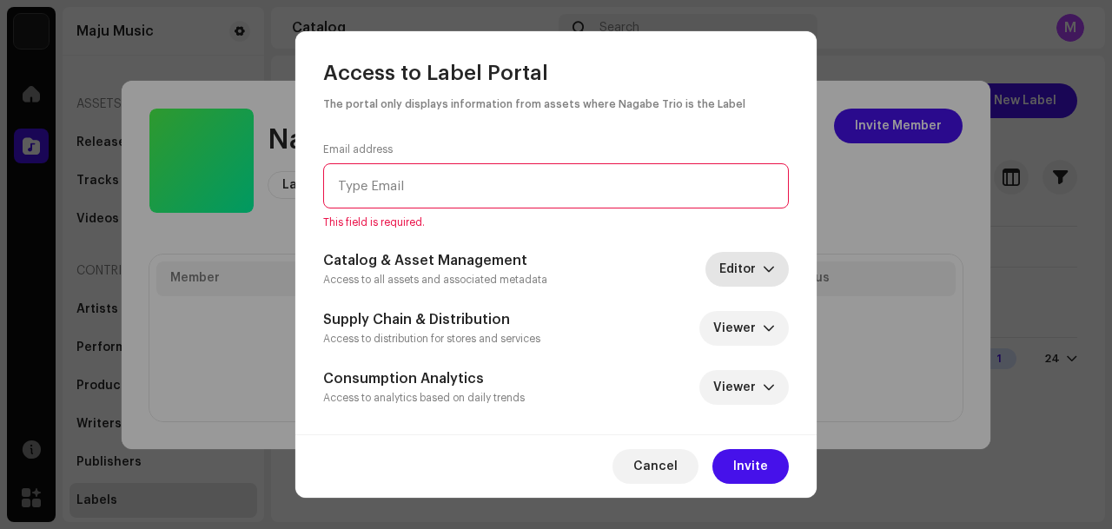
click at [663, 226] on span "This field is required." at bounding box center [556, 222] width 466 height 14
click at [529, 185] on input "email" at bounding box center [556, 185] width 466 height 45
click at [488, 182] on input "email" at bounding box center [556, 185] width 466 height 45
paste input "[EMAIL_ADDRESS][DOMAIN_NAME]"
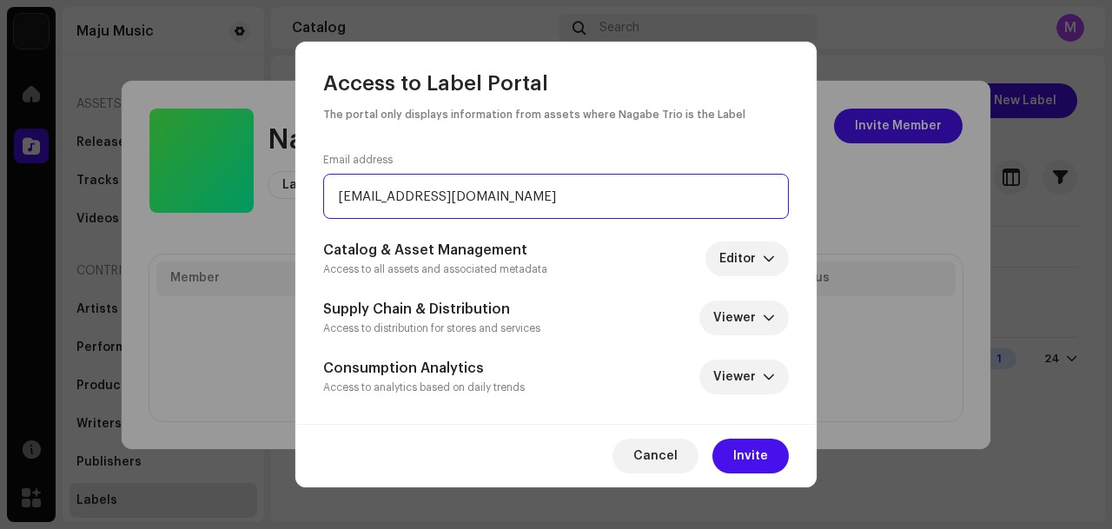
type input "[EMAIL_ADDRESS][DOMAIN_NAME]"
click at [334, 190] on input "[EMAIL_ADDRESS][DOMAIN_NAME]" at bounding box center [556, 196] width 466 height 45
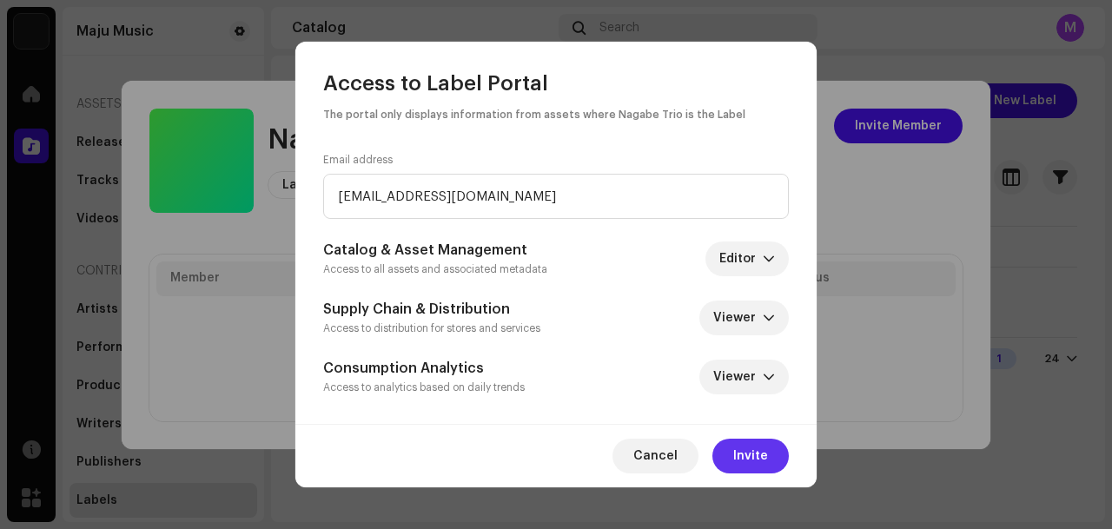
click at [759, 453] on span "Invite" at bounding box center [750, 456] width 35 height 35
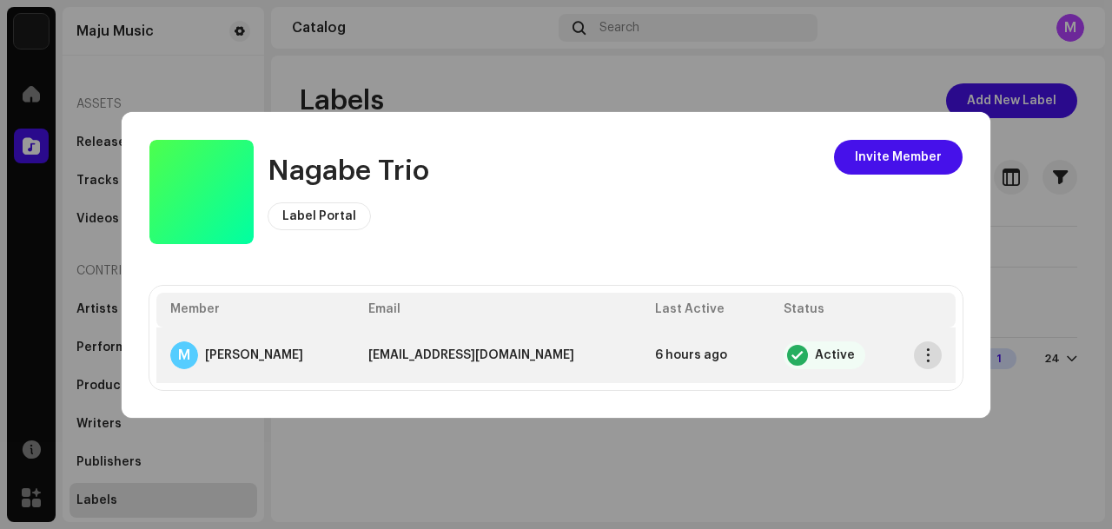
click at [923, 354] on span "button" at bounding box center [928, 355] width 13 height 14
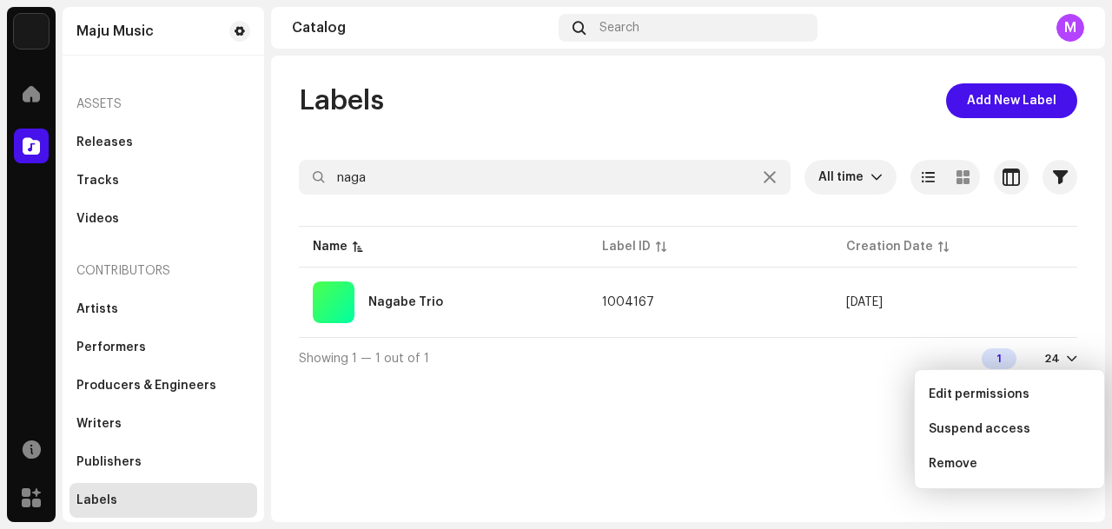
click at [758, 63] on div "Nagabe Trio Label Portal Invite Member Member Email Last Active Status M [PERSO…" at bounding box center [556, 264] width 1112 height 529
